Goal: Task Accomplishment & Management: Use online tool/utility

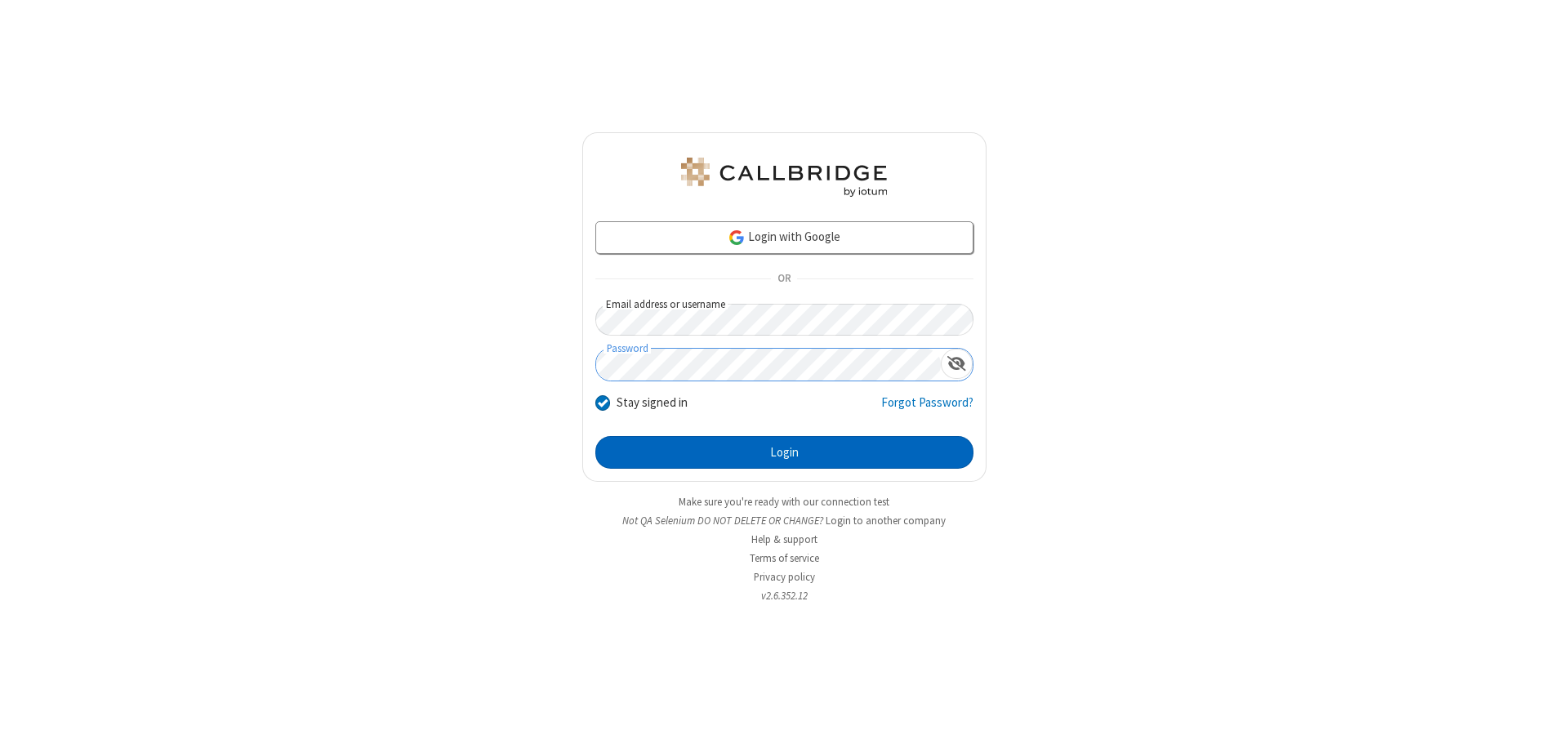
click at [784, 453] on button "Login" at bounding box center [784, 452] width 378 height 33
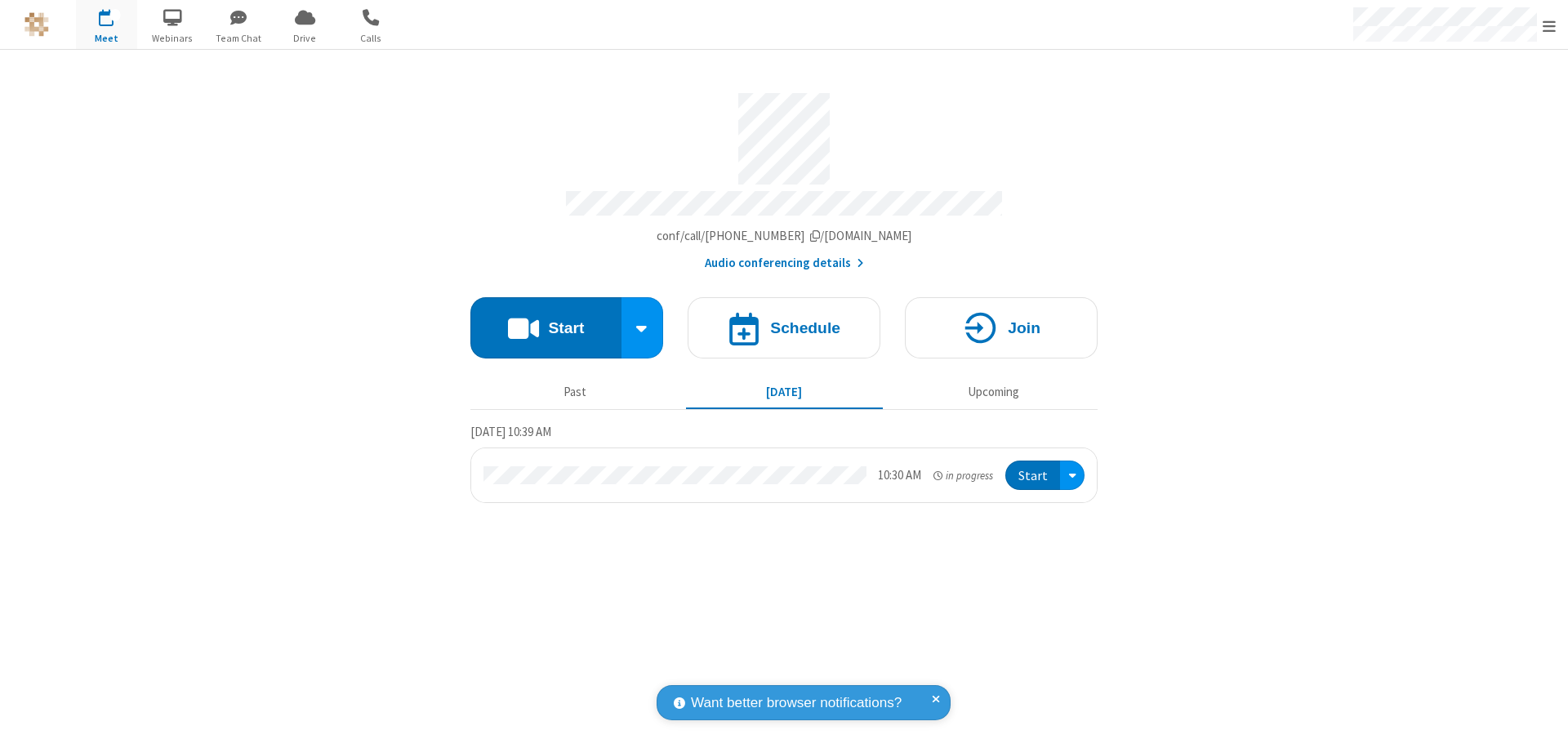
click at [545, 320] on button "Start" at bounding box center [546, 328] width 151 height 62
